Goal: Task Accomplishment & Management: Use online tool/utility

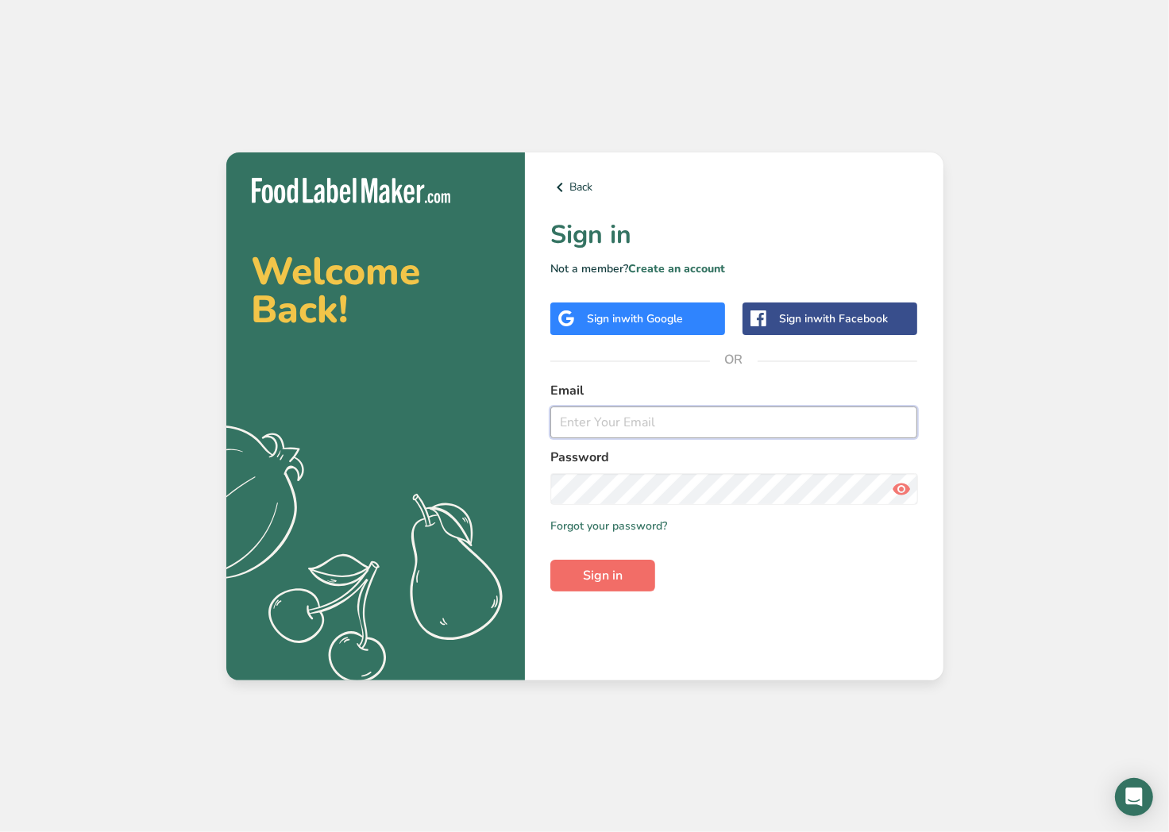
type input "[EMAIL_ADDRESS][DOMAIN_NAME]"
click at [591, 573] on span "Sign in" at bounding box center [603, 575] width 40 height 19
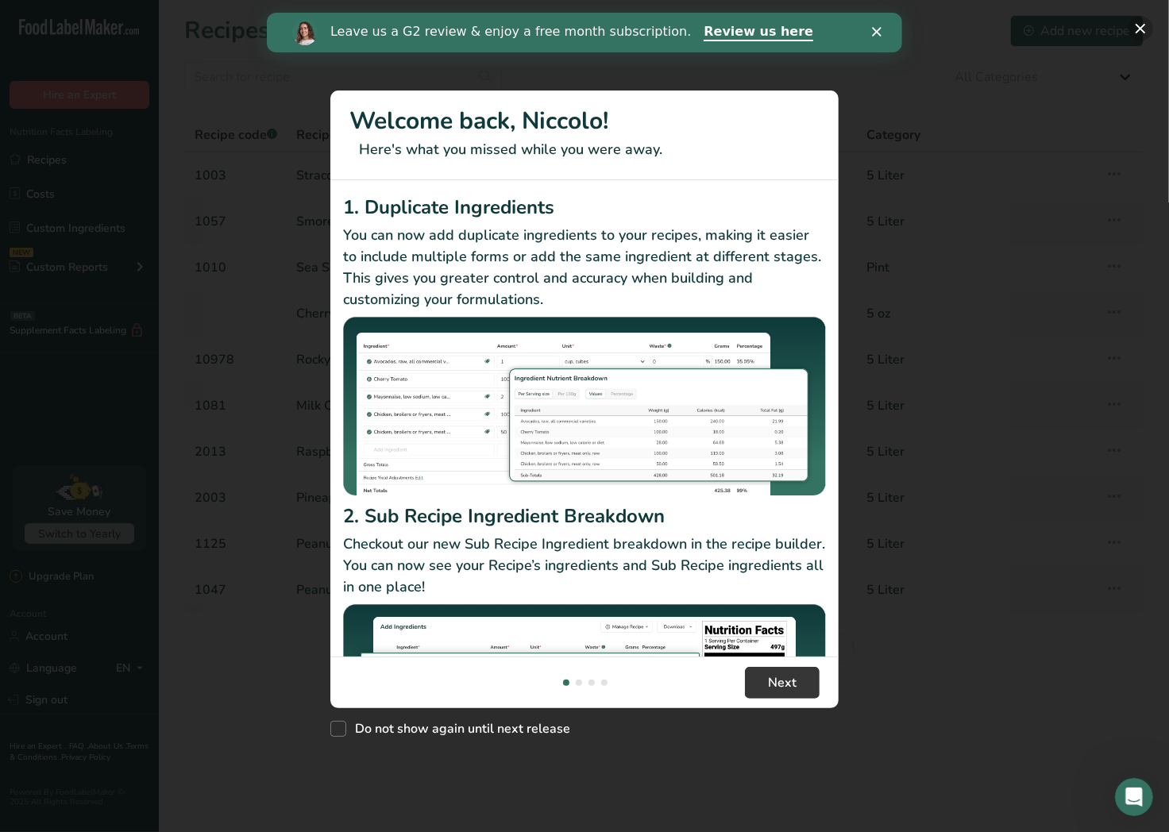
click at [1143, 27] on button "New Features" at bounding box center [1140, 28] width 25 height 25
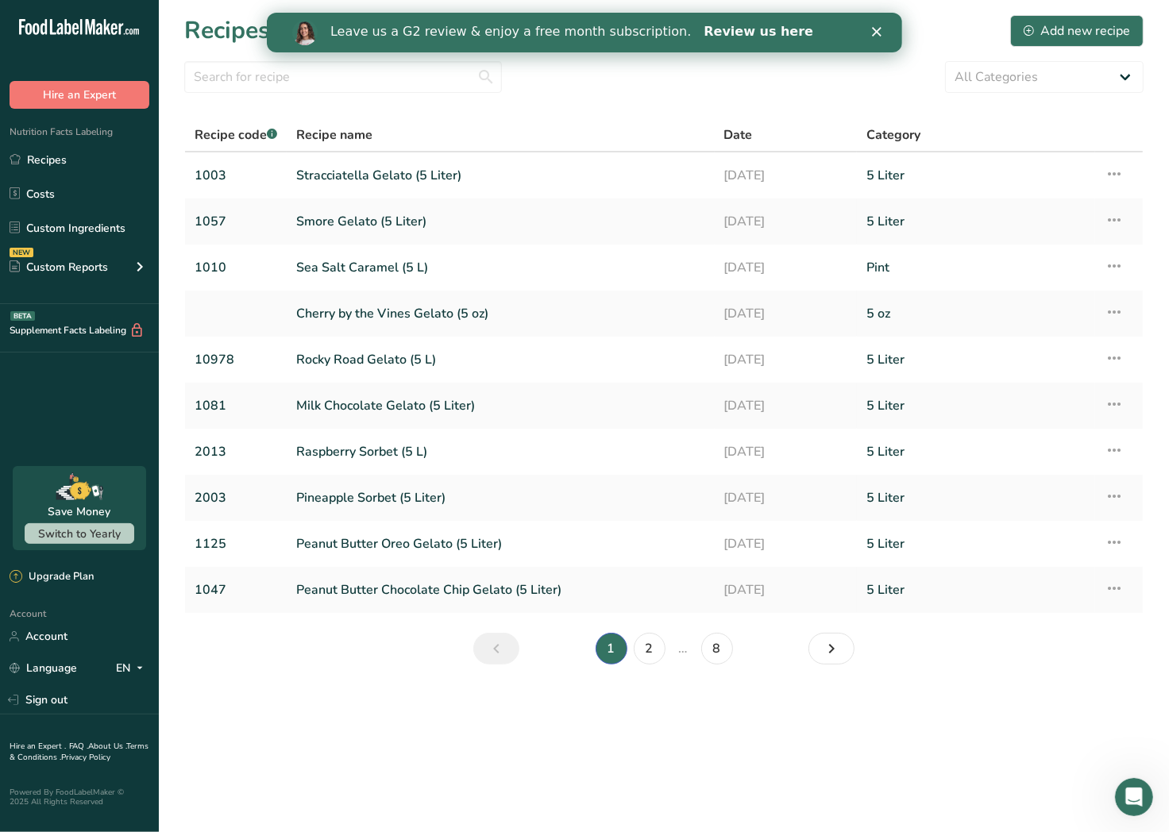
click at [725, 33] on link "Review us here" at bounding box center [758, 32] width 110 height 17
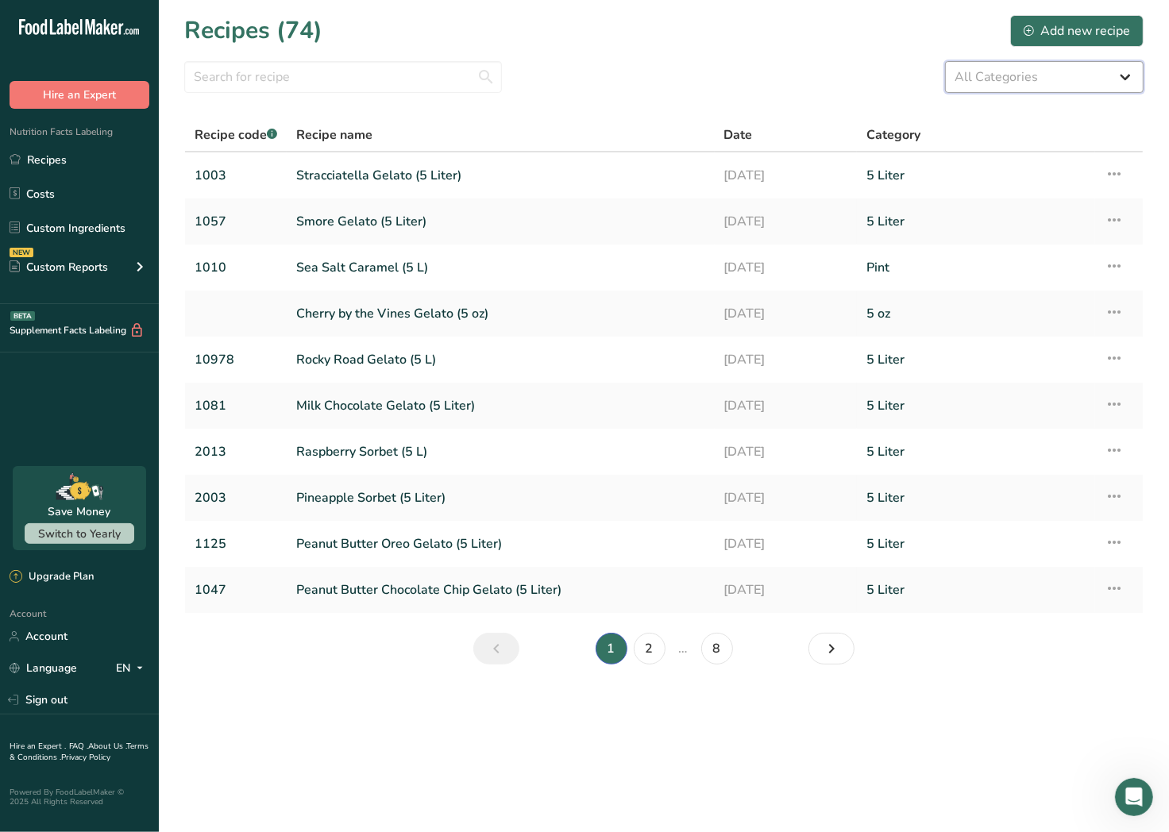
click at [1021, 79] on select "All Categories 3 oz 5 Liter 5 oz Baked Goods [GEOGRAPHIC_DATA] Confectionery Co…" at bounding box center [1044, 77] width 199 height 32
select select "1813"
click at [945, 61] on select "All Categories 3 oz 5 Liter 5 oz Baked Goods [GEOGRAPHIC_DATA] Confectionery Co…" at bounding box center [1044, 77] width 199 height 32
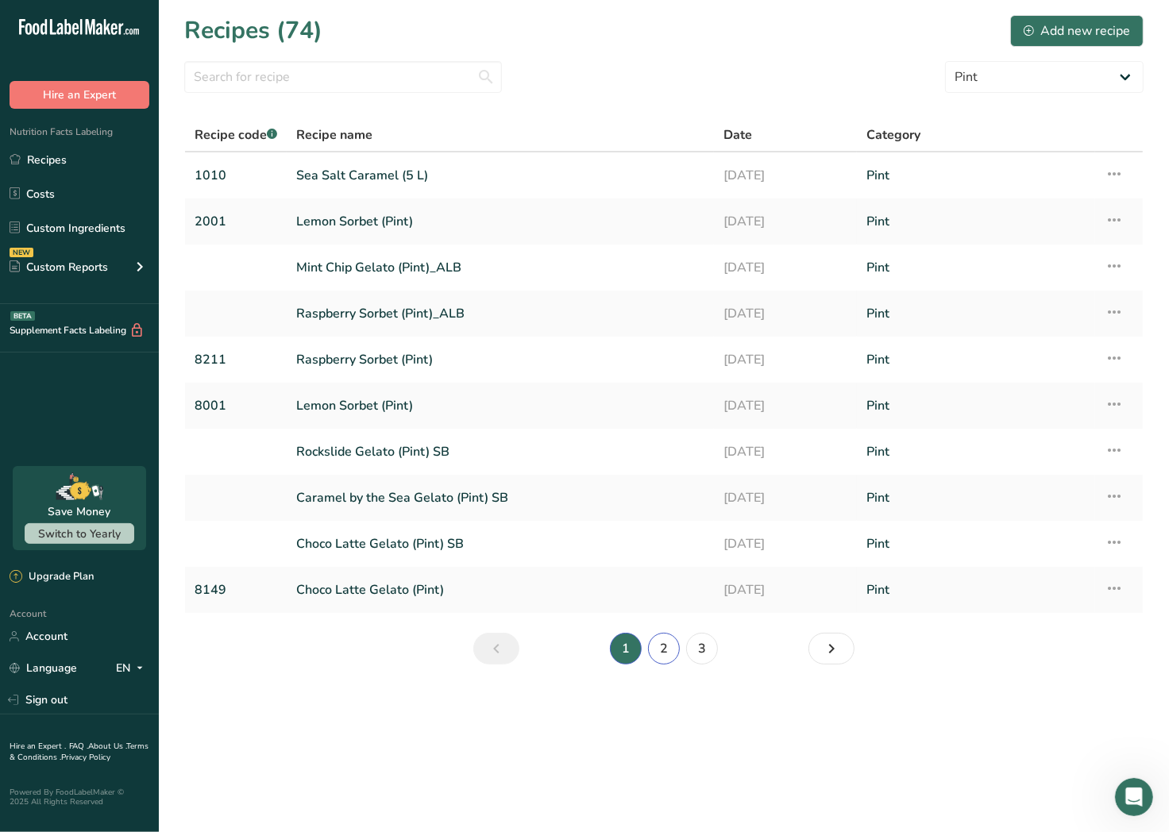
click at [653, 650] on link "2" at bounding box center [664, 649] width 32 height 32
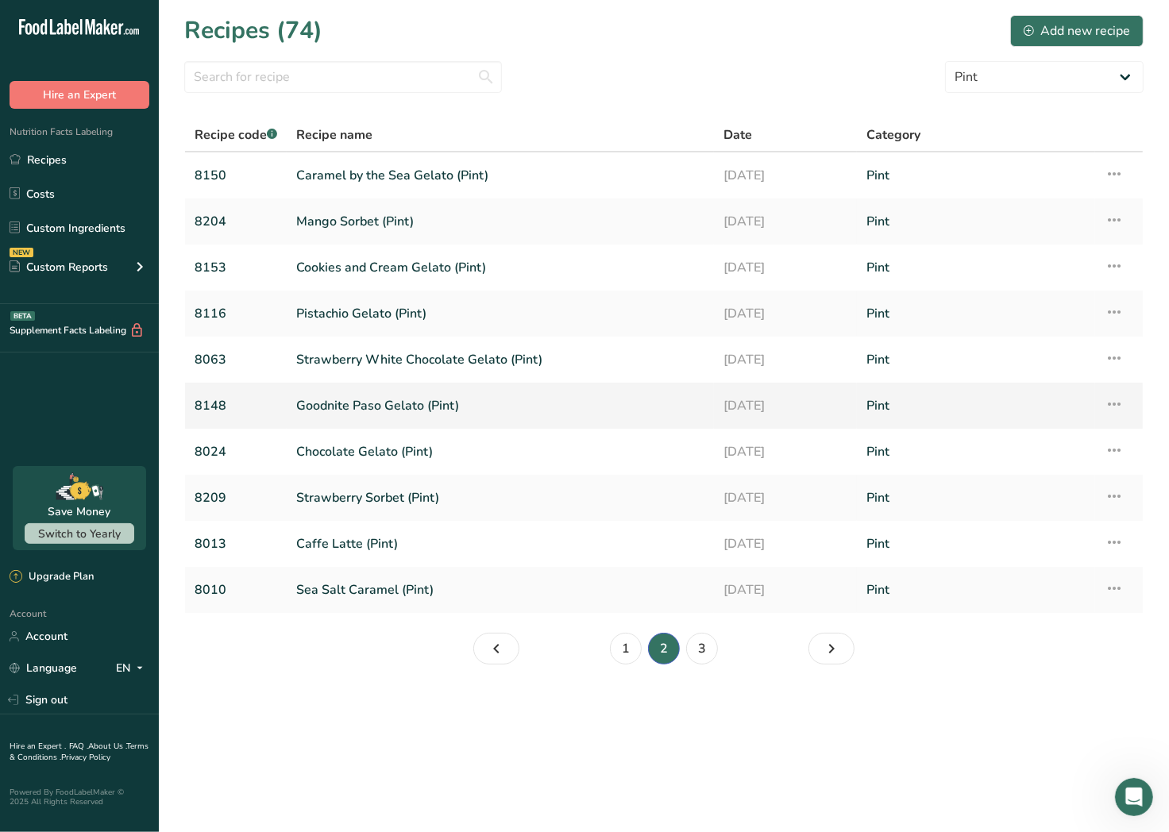
click at [422, 421] on link "Goodnite Paso Gelato (Pint)" at bounding box center [500, 405] width 408 height 33
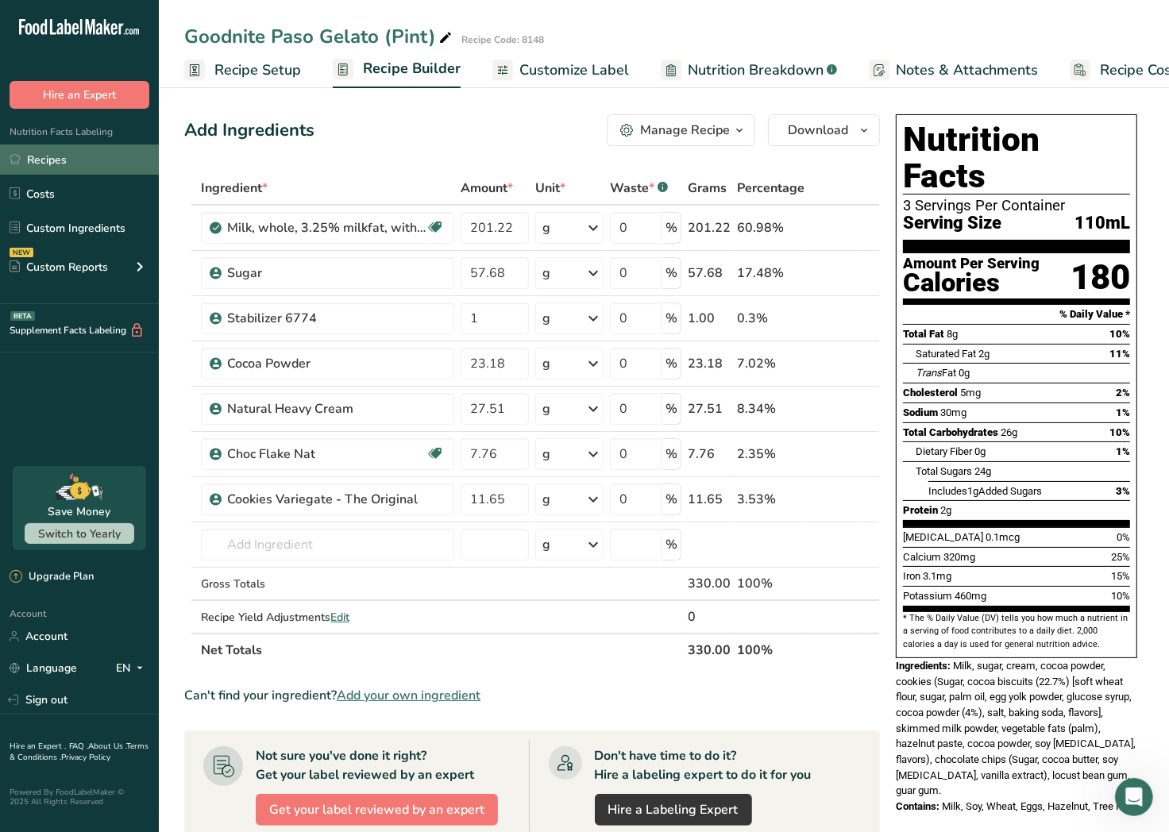
click at [75, 160] on link "Recipes" at bounding box center [79, 160] width 159 height 30
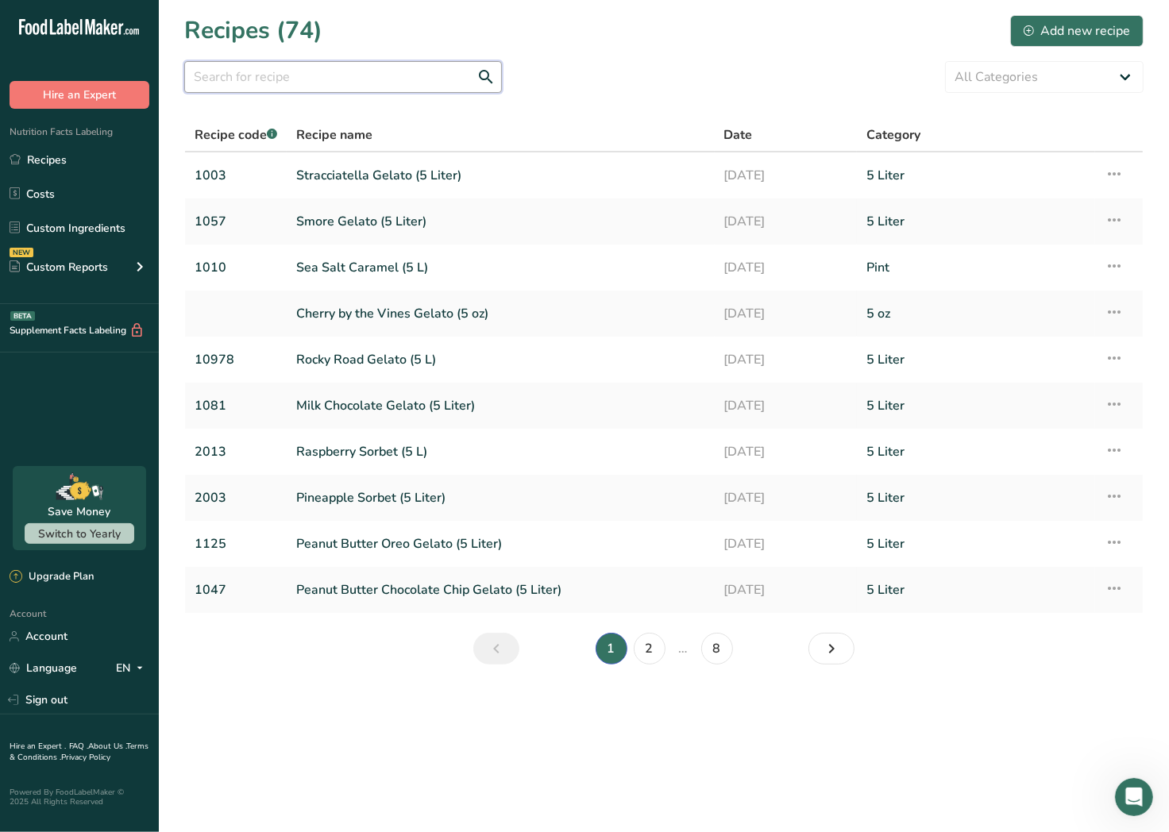
click at [251, 75] on input "text" at bounding box center [343, 77] width 318 height 32
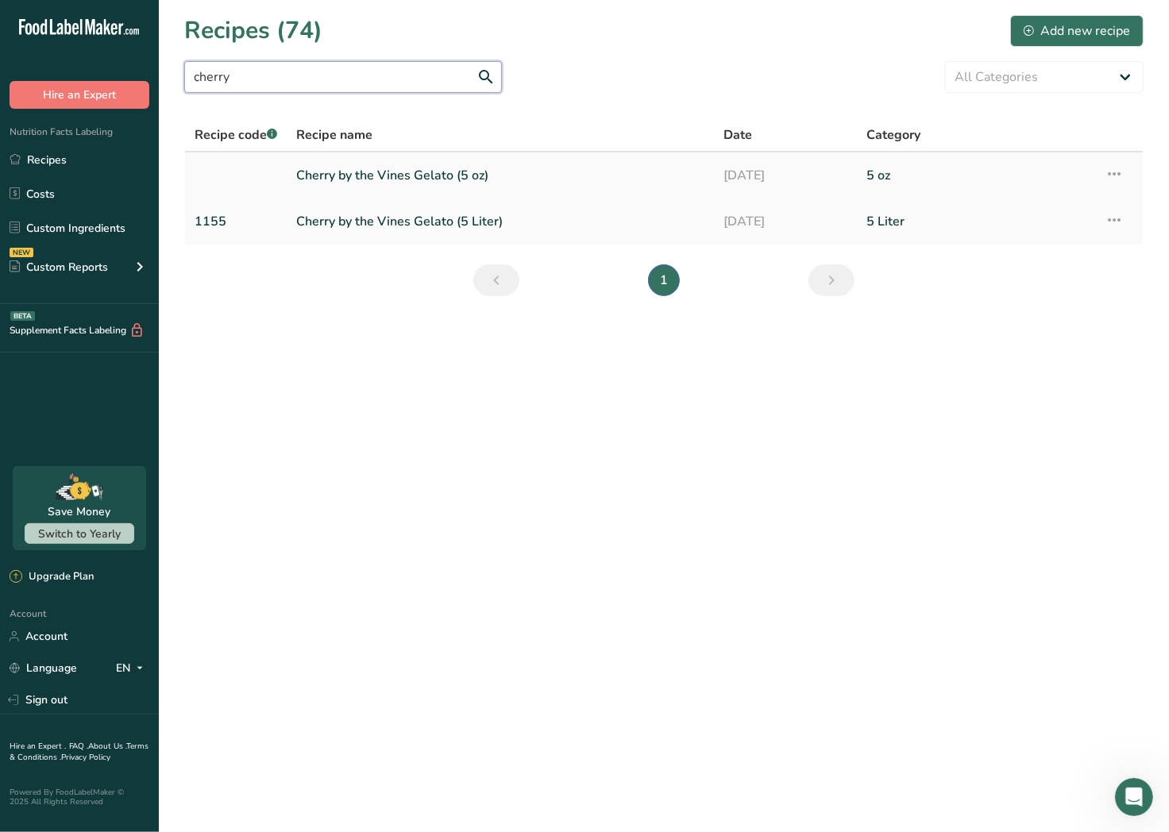
type input "cherry"
click at [320, 188] on link "Cherry by the Vines Gelato (5 oz)" at bounding box center [500, 175] width 408 height 33
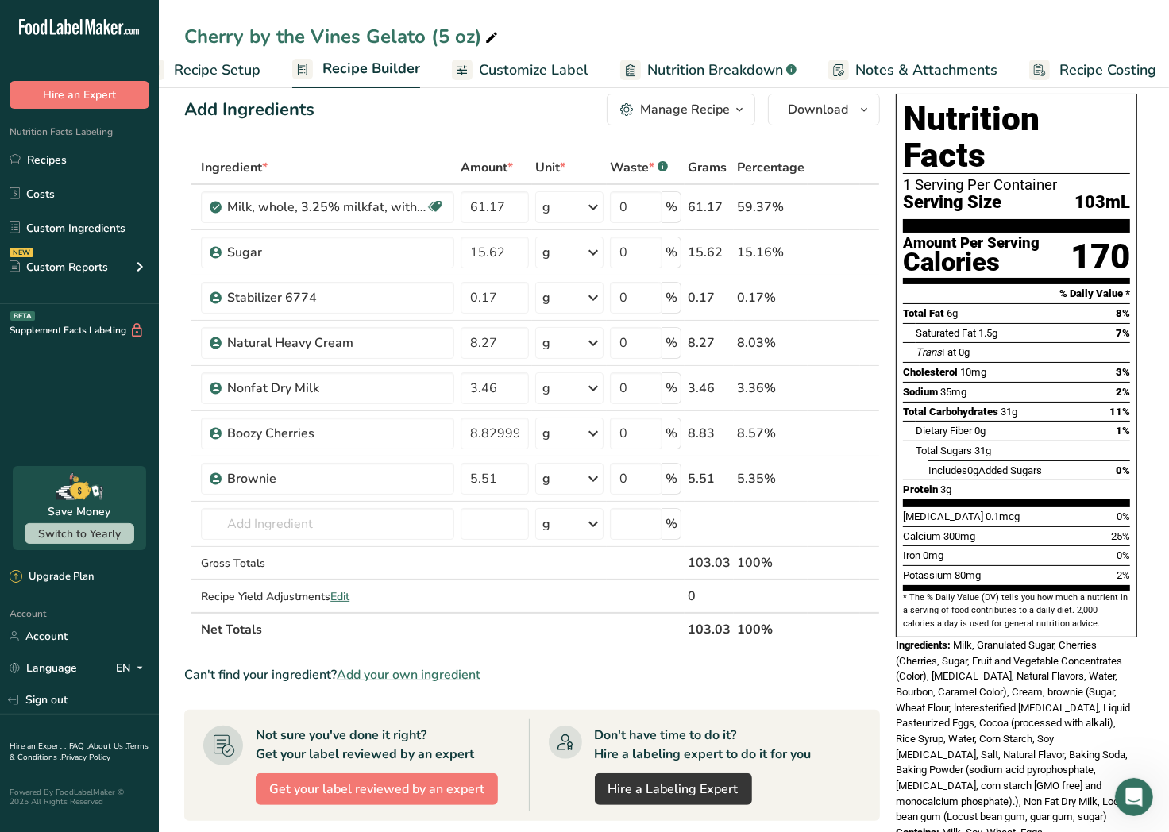
scroll to position [0, 52]
click at [696, 65] on span "Nutrition Breakdown" at bounding box center [704, 70] width 136 height 21
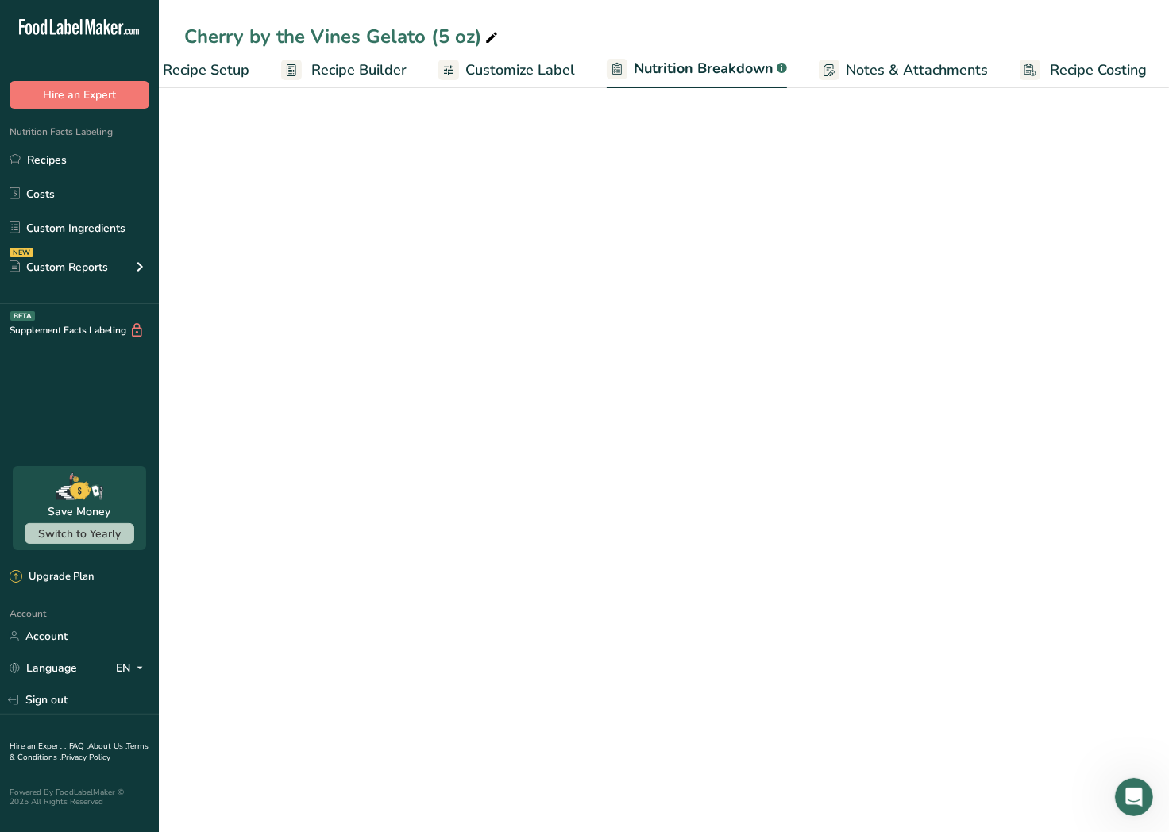
scroll to position [0, 53]
select select "Calories"
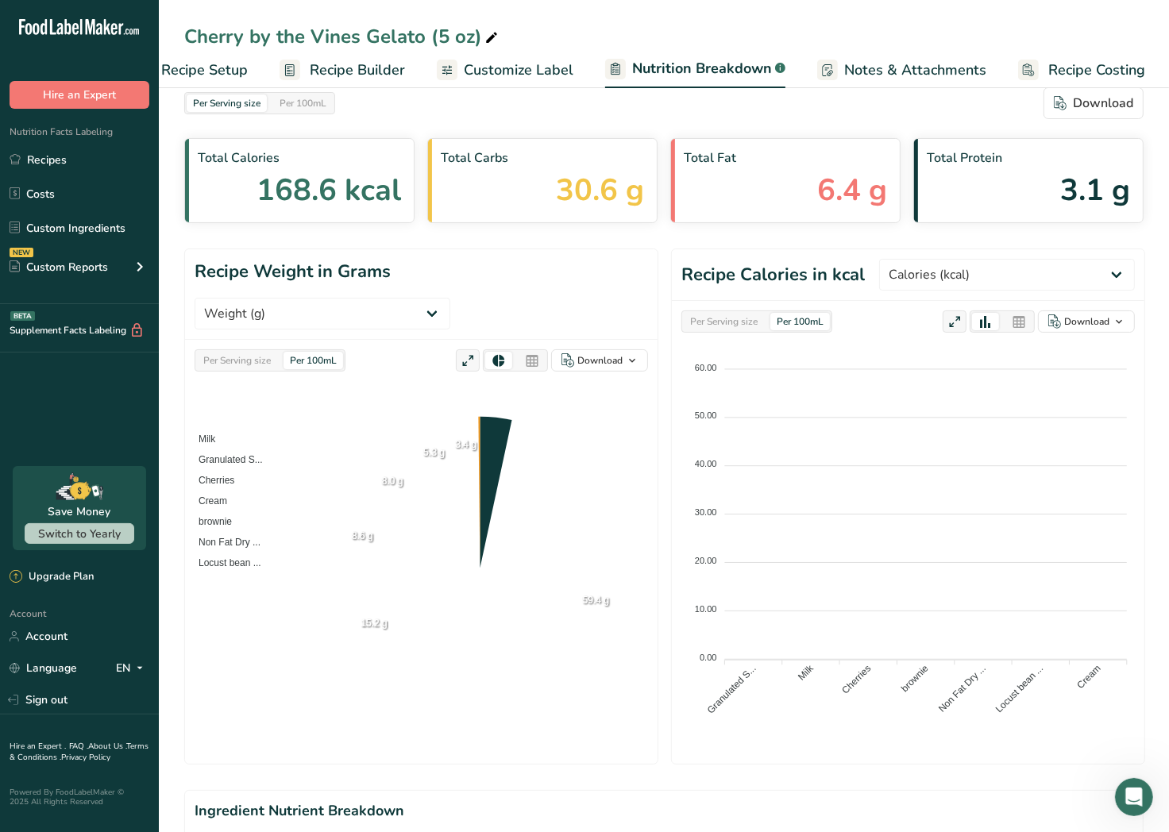
scroll to position [0, 0]
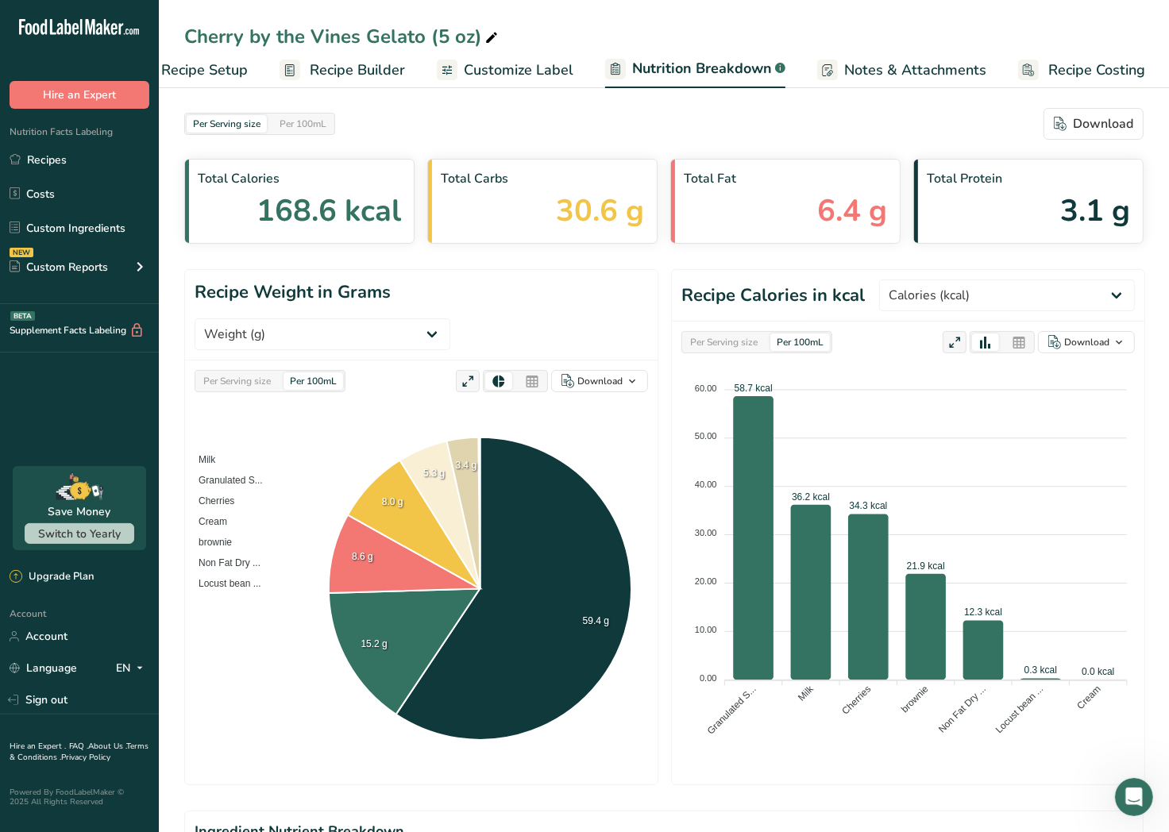
click at [484, 71] on span "Customize Label" at bounding box center [519, 70] width 110 height 21
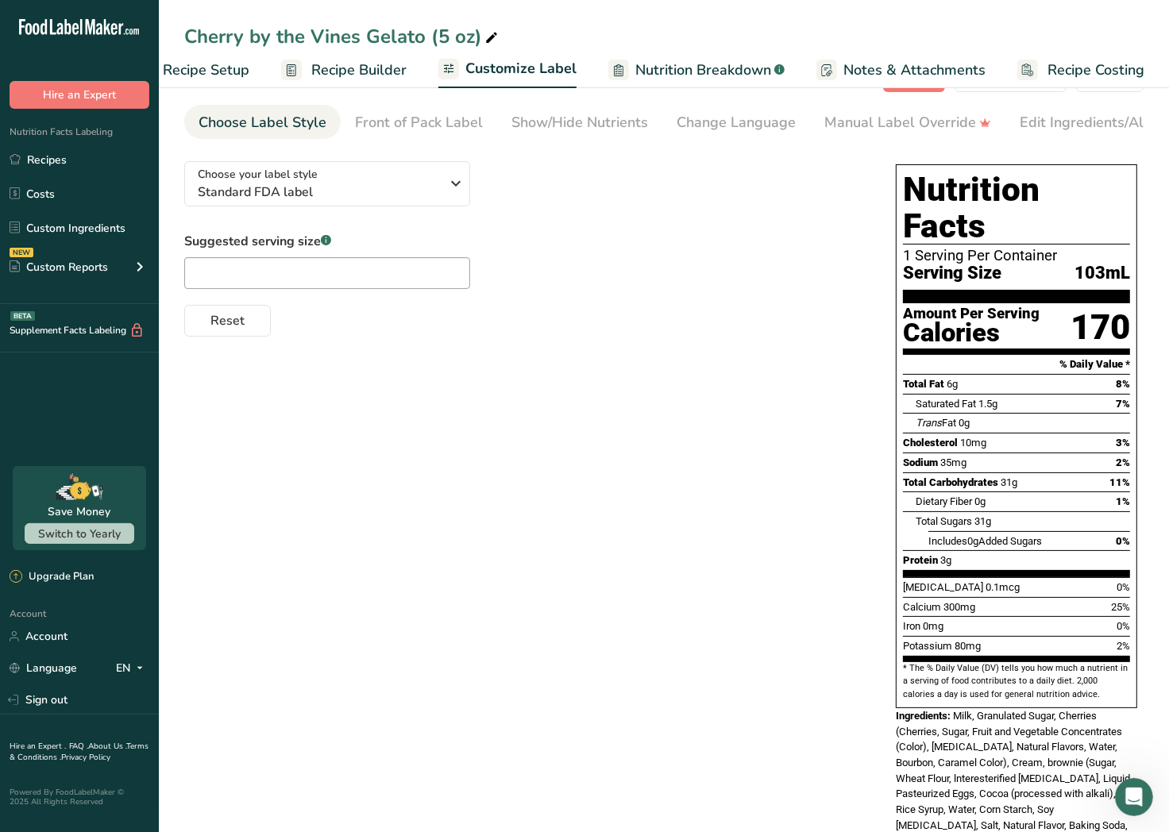
scroll to position [48, 0]
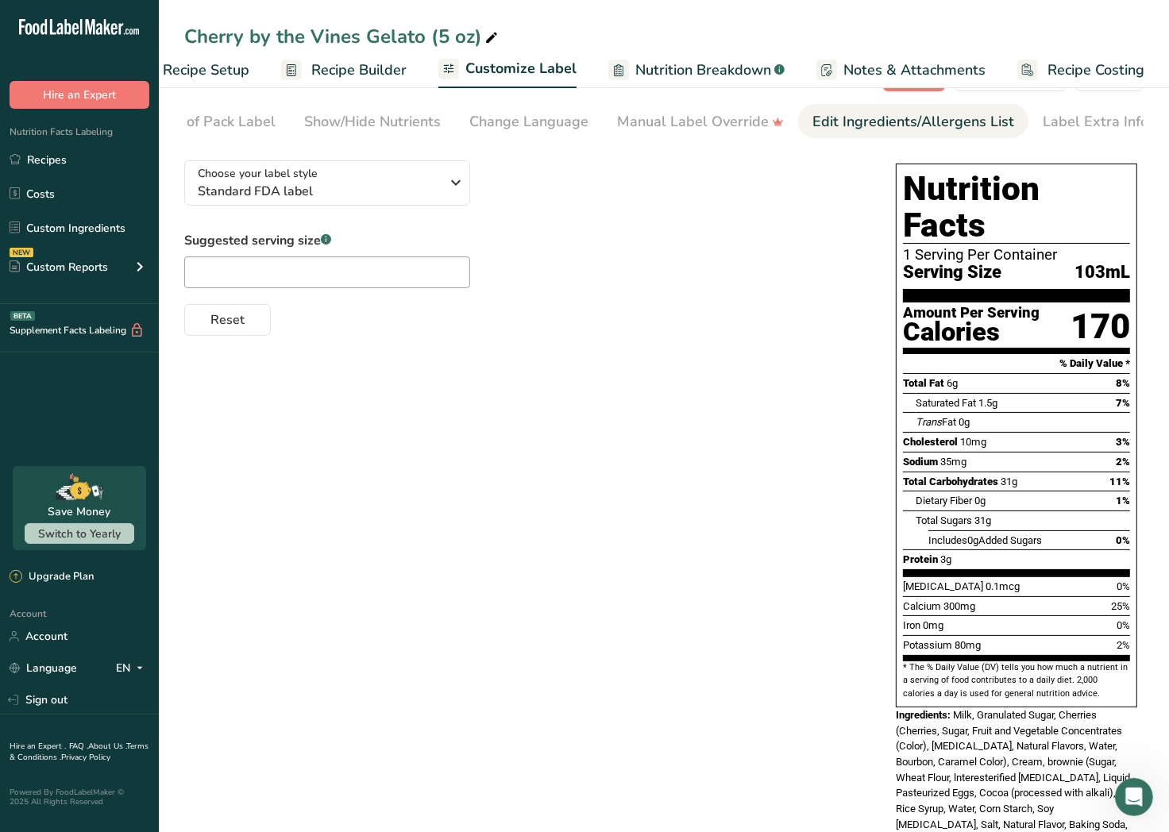
click at [882, 126] on div "Edit Ingredients/Allergens List" at bounding box center [913, 121] width 202 height 21
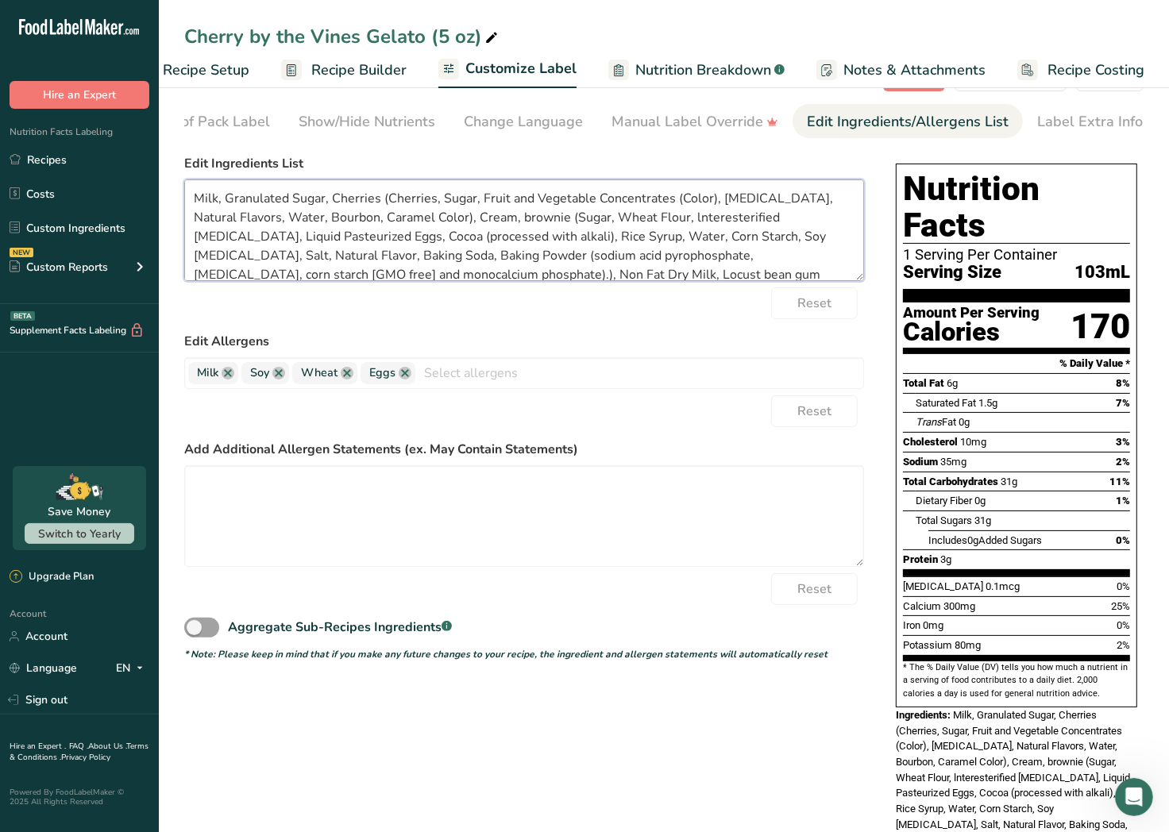
click at [230, 201] on textarea "Milk, Granulated Sugar, Cherries (Cherries, Sugar, Fruit and Vegetable Concentr…" at bounding box center [524, 230] width 680 height 102
click at [296, 201] on textarea "Milk, granulated Sugar, Cherries (Cherries, Sugar, Fruit and Vegetable Concentr…" at bounding box center [524, 230] width 680 height 102
click at [334, 199] on textarea "Milk, granulated sugar, Cherries (Cherries, Sugar, Fruit and Vegetable Concentr…" at bounding box center [524, 230] width 680 height 102
click at [435, 203] on textarea "Milk, granulated sugar, cherries (Cherries, Sugar, Fruit and Vegetable Concentr…" at bounding box center [524, 230] width 680 height 102
click at [192, 223] on textarea "Milk, granulated sugar, cherries (Cherries, sugar, fruit and vegetable concentr…" at bounding box center [524, 230] width 680 height 102
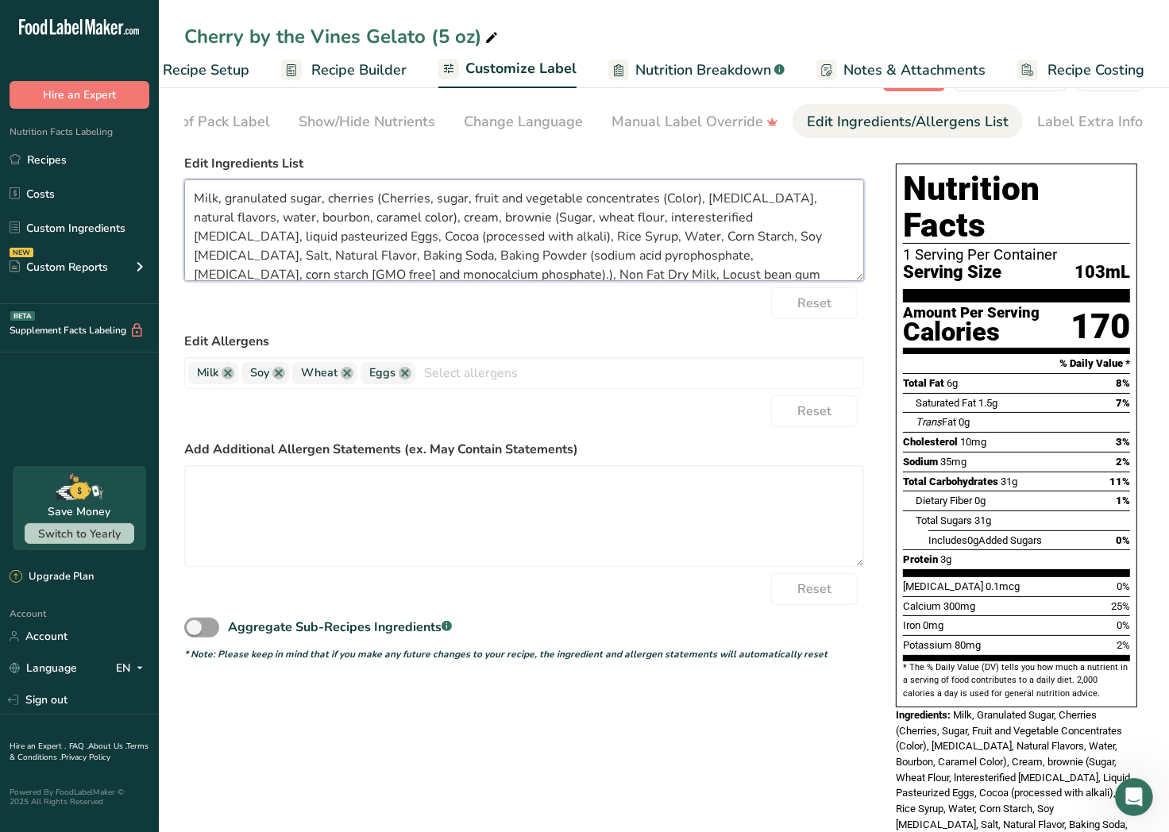
click at [193, 241] on textarea "Milk, granulated sugar, cherries (Cherries, sugar, fruit and vegetable concentr…" at bounding box center [524, 230] width 680 height 102
click at [193, 260] on textarea "Milk, granulated sugar, cherries (Cherries, sugar, fruit and vegetable concentr…" at bounding box center [524, 230] width 680 height 102
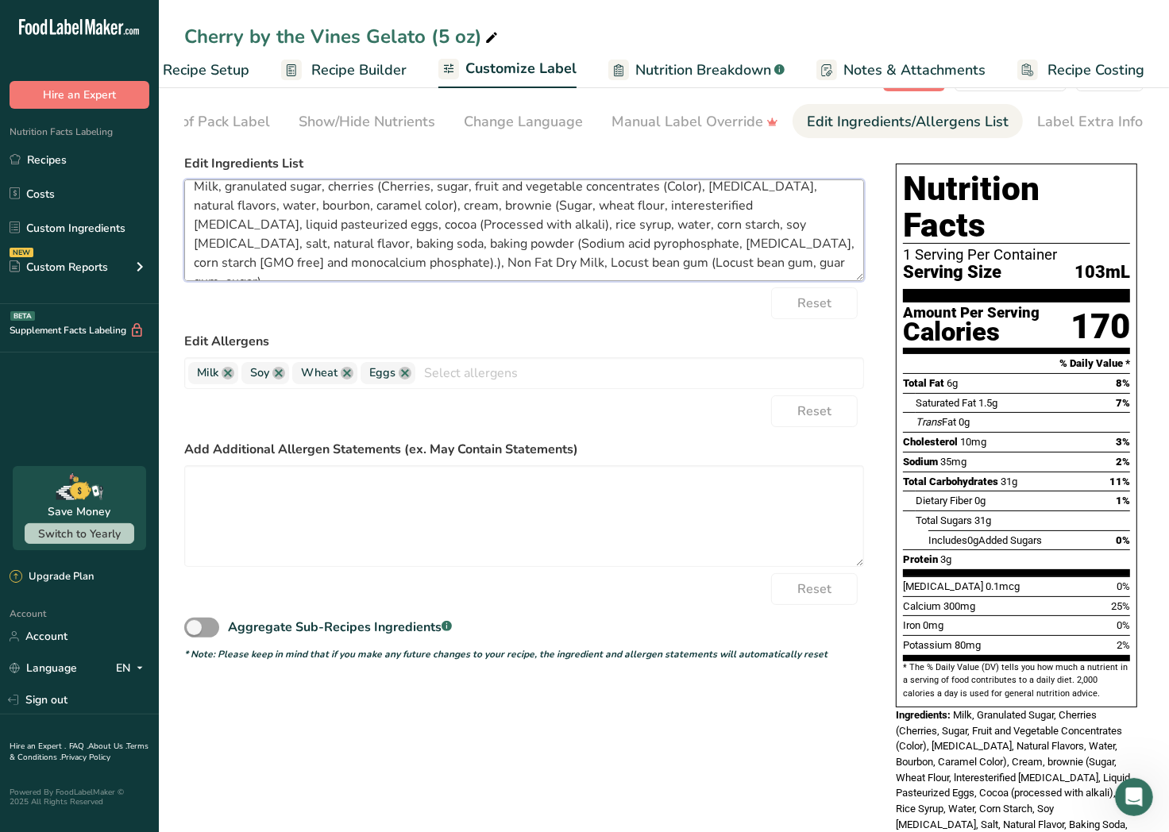
click at [265, 268] on textarea "Milk, granulated sugar, cherries (Cherries, sugar, fruit and vegetable concentr…" at bounding box center [524, 230] width 680 height 102
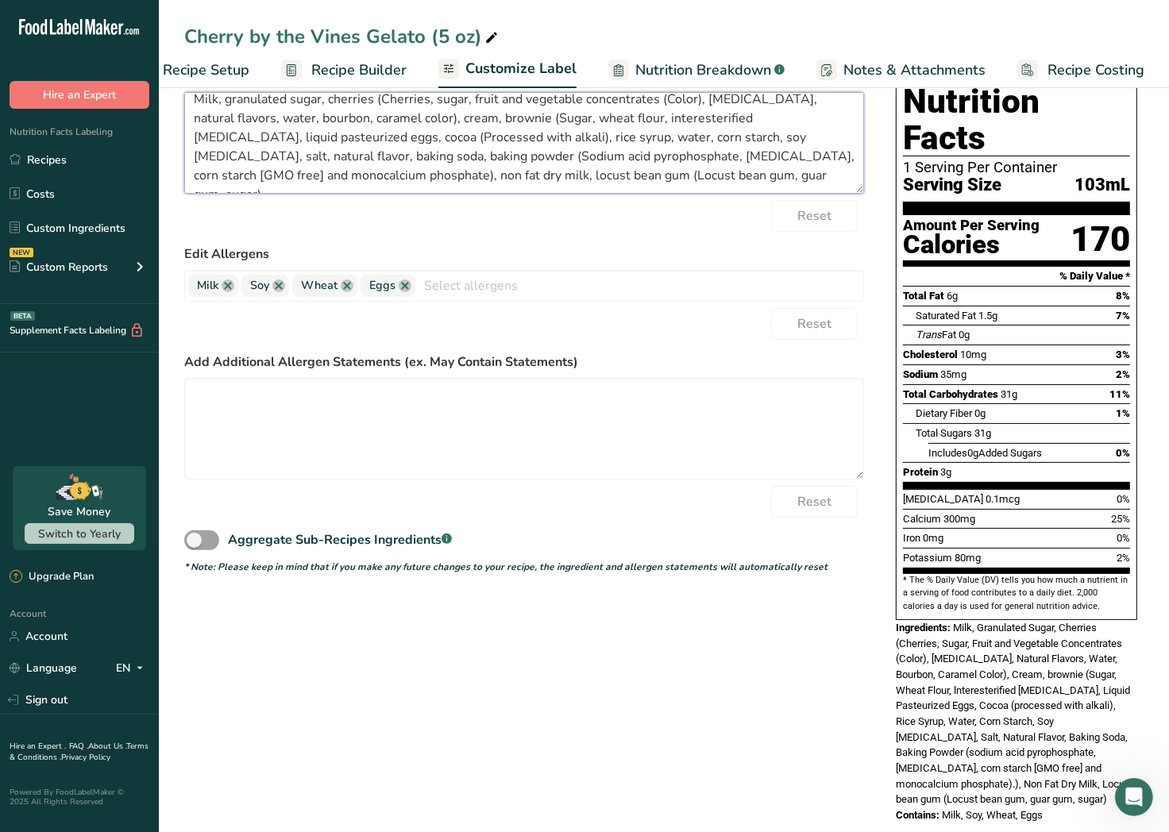
scroll to position [0, 0]
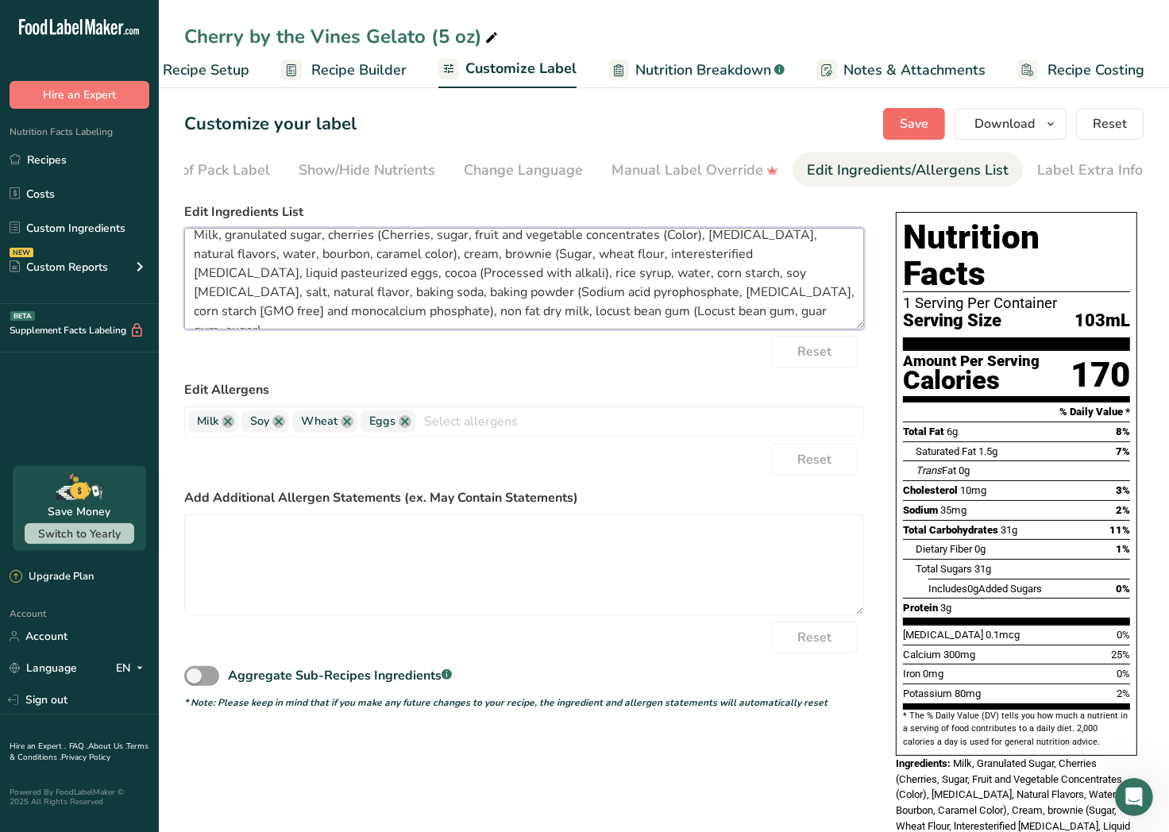
type textarea "Milk, granulated sugar, cherries (Cherries, sugar, fruit and vegetable concentr…"
click at [904, 127] on span "Save" at bounding box center [914, 123] width 29 height 19
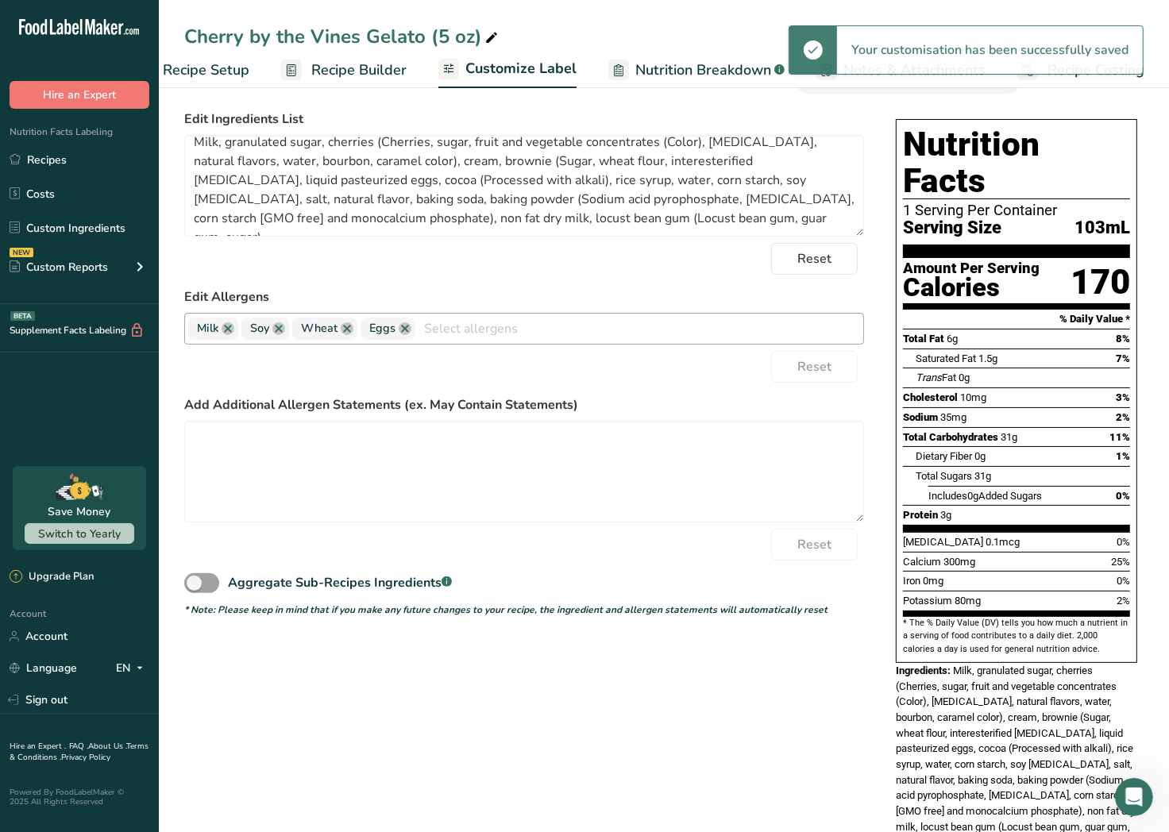
scroll to position [120, 0]
